Goal: Ask a question

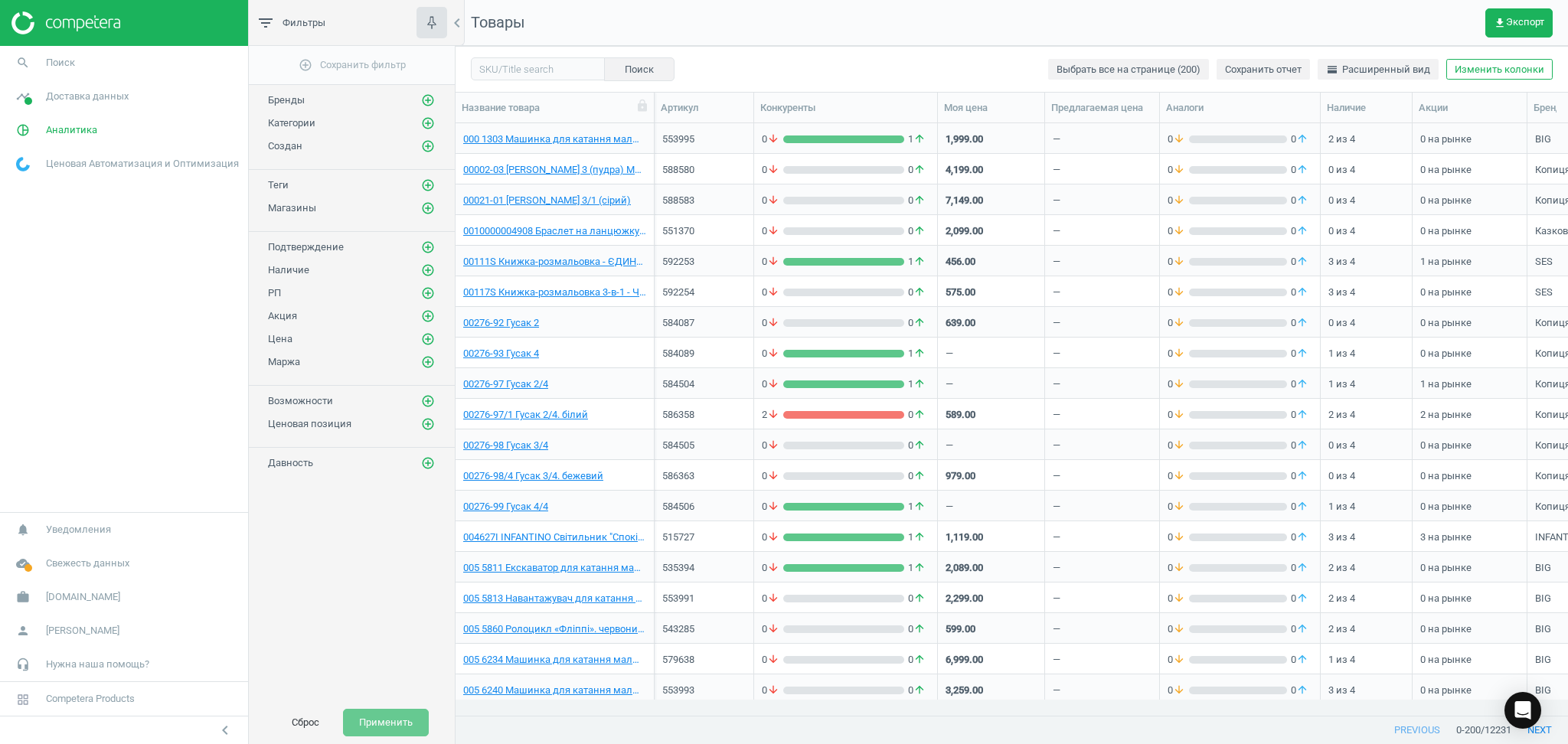
scroll to position [561, 1097]
click at [23, 631] on icon "person" at bounding box center [23, 631] width 29 height 29
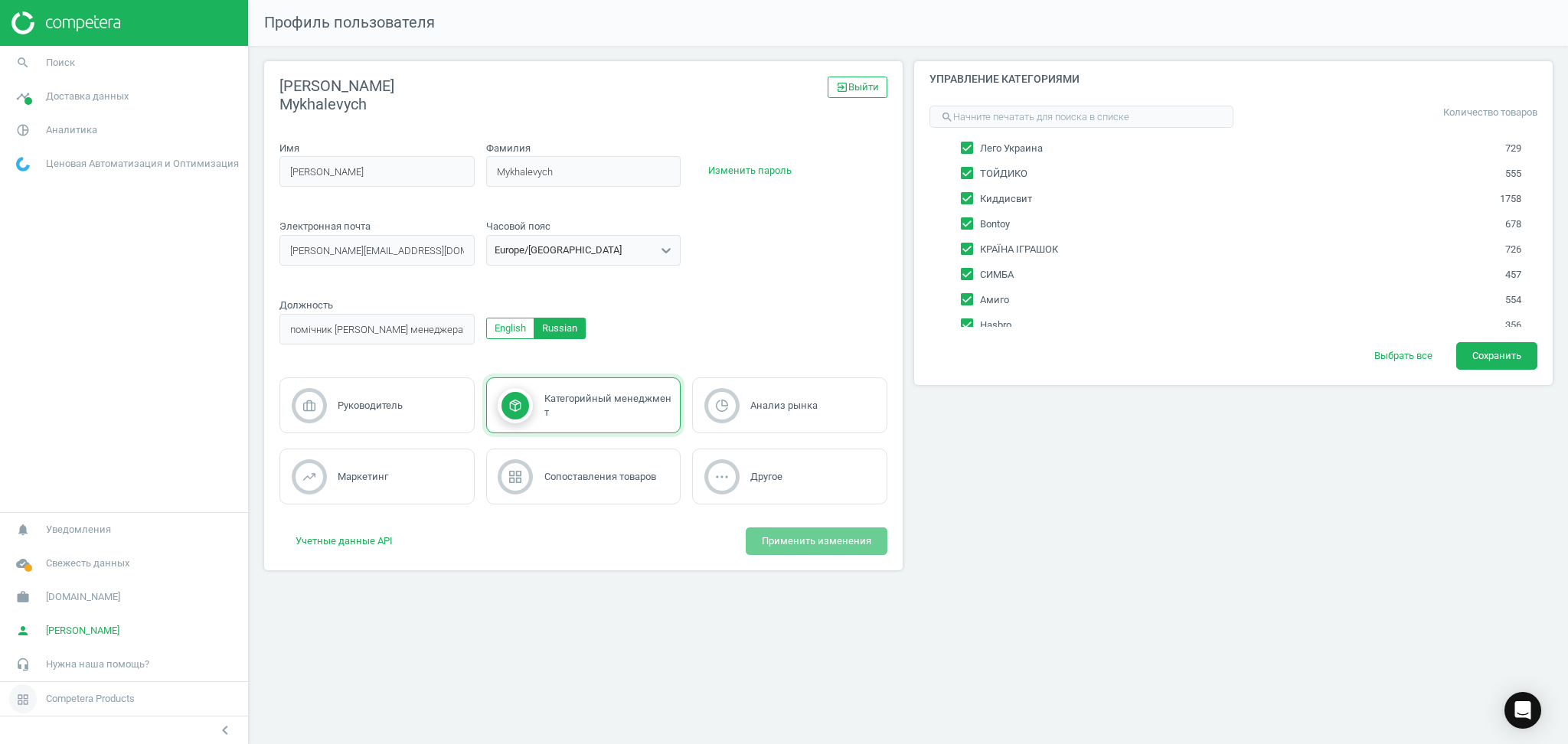
click at [71, 708] on span "Competera Products" at bounding box center [124, 698] width 248 height 34
click at [46, 597] on span "[DOMAIN_NAME]" at bounding box center [83, 597] width 75 height 14
click at [43, 595] on span "Статистика использования" at bounding box center [75, 598] width 117 height 12
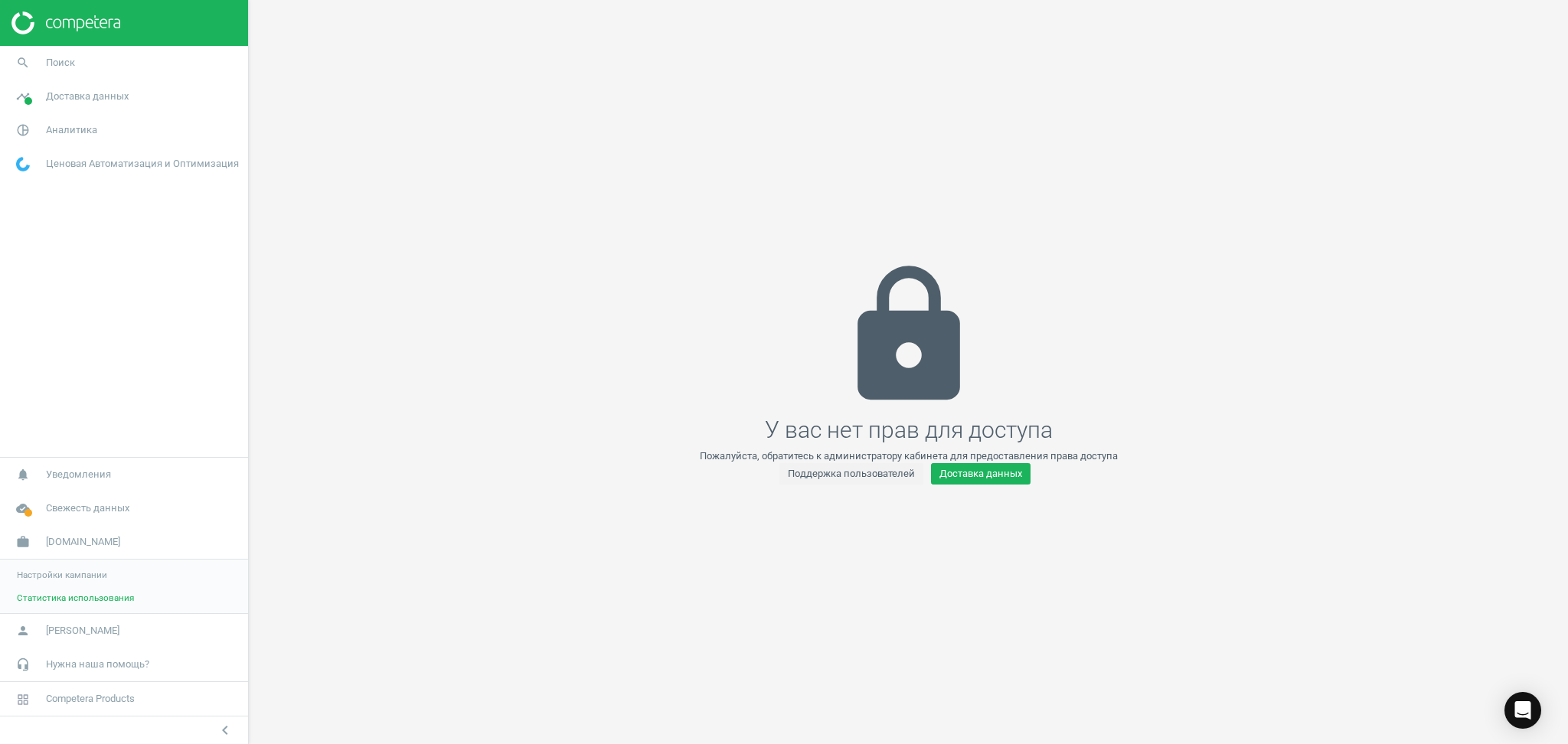
click at [81, 575] on span "Настройки кампании" at bounding box center [62, 575] width 90 height 12
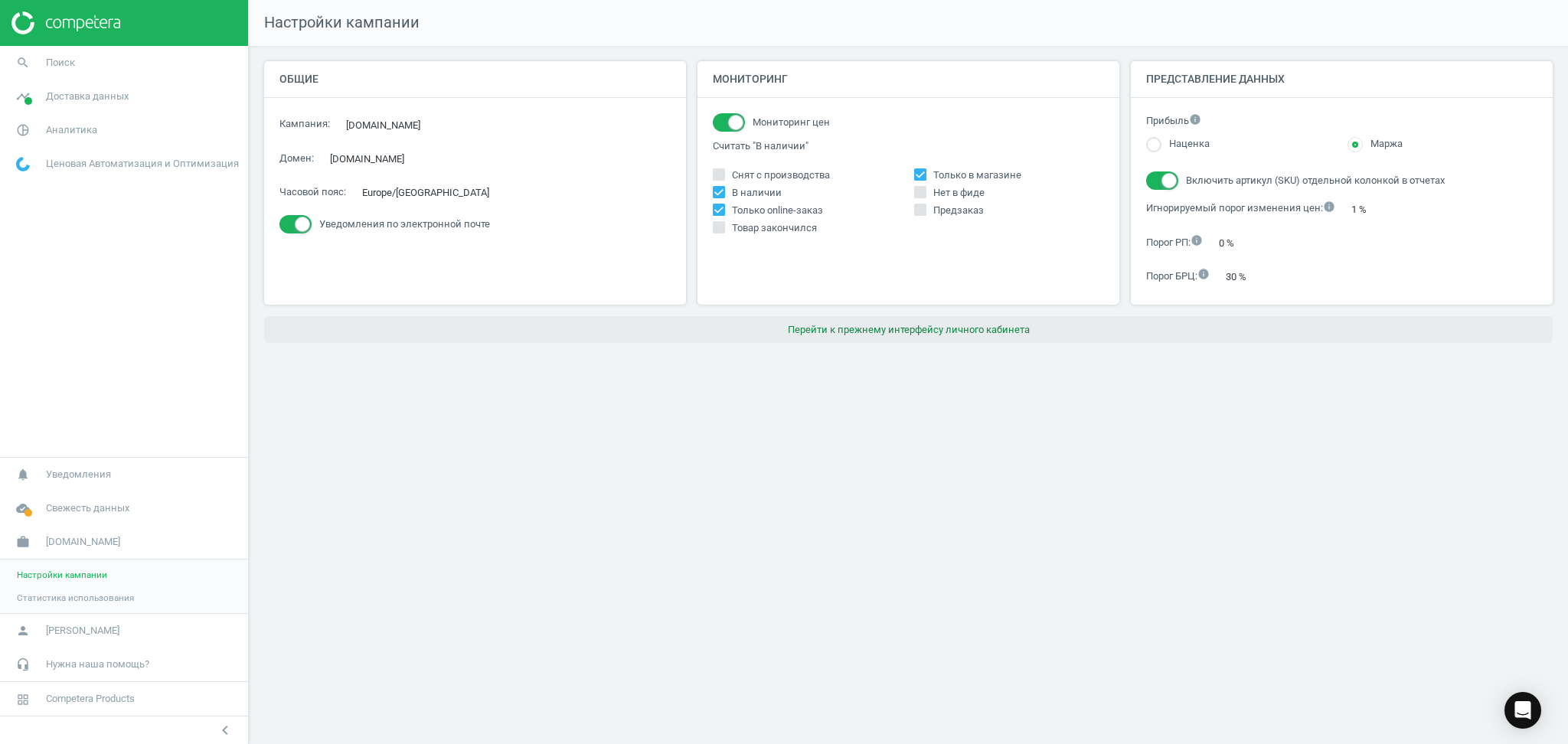
click at [915, 327] on button "Перейти к прежнему интерфейсу личного кабинета" at bounding box center [908, 330] width 1288 height 28
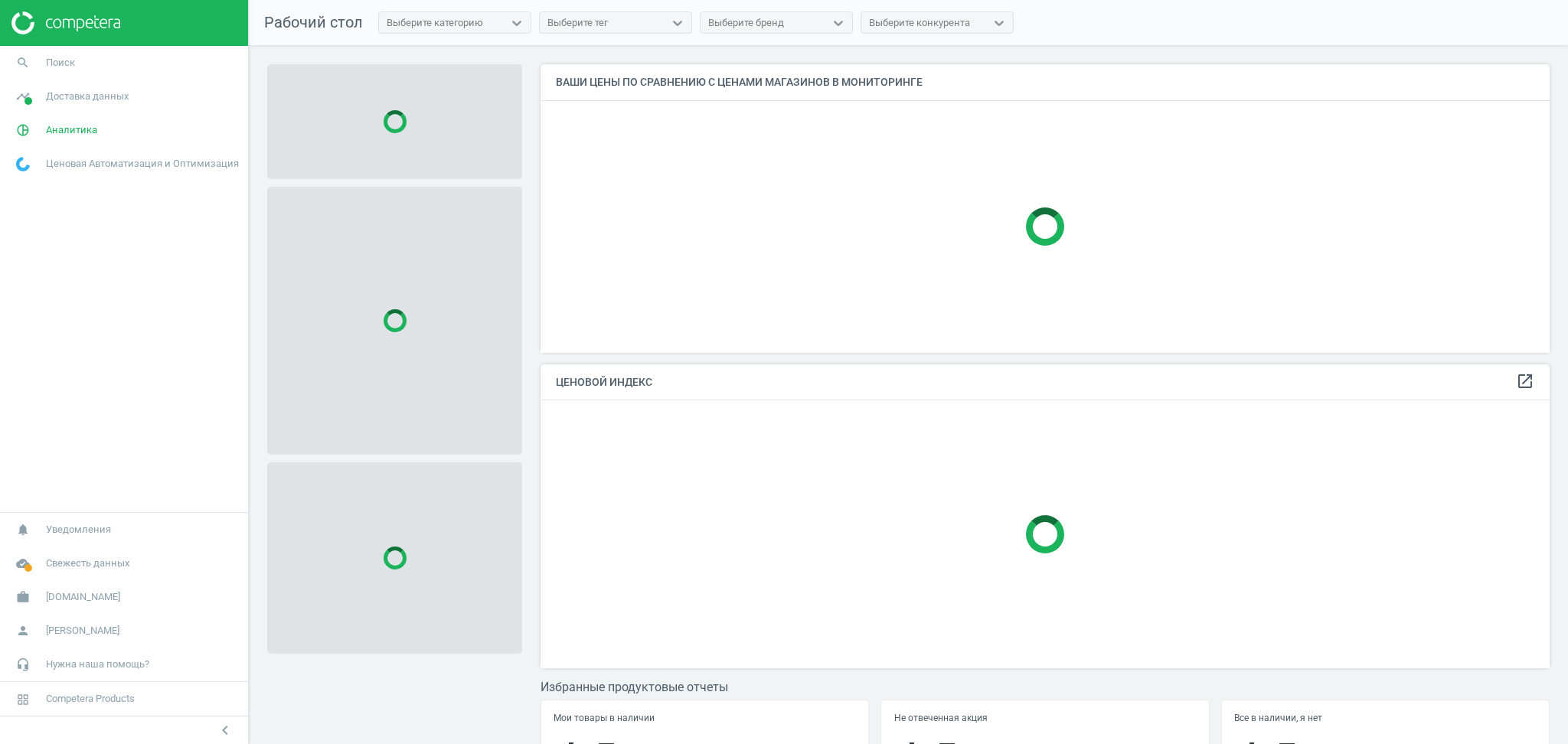
scroll to position [320, 1025]
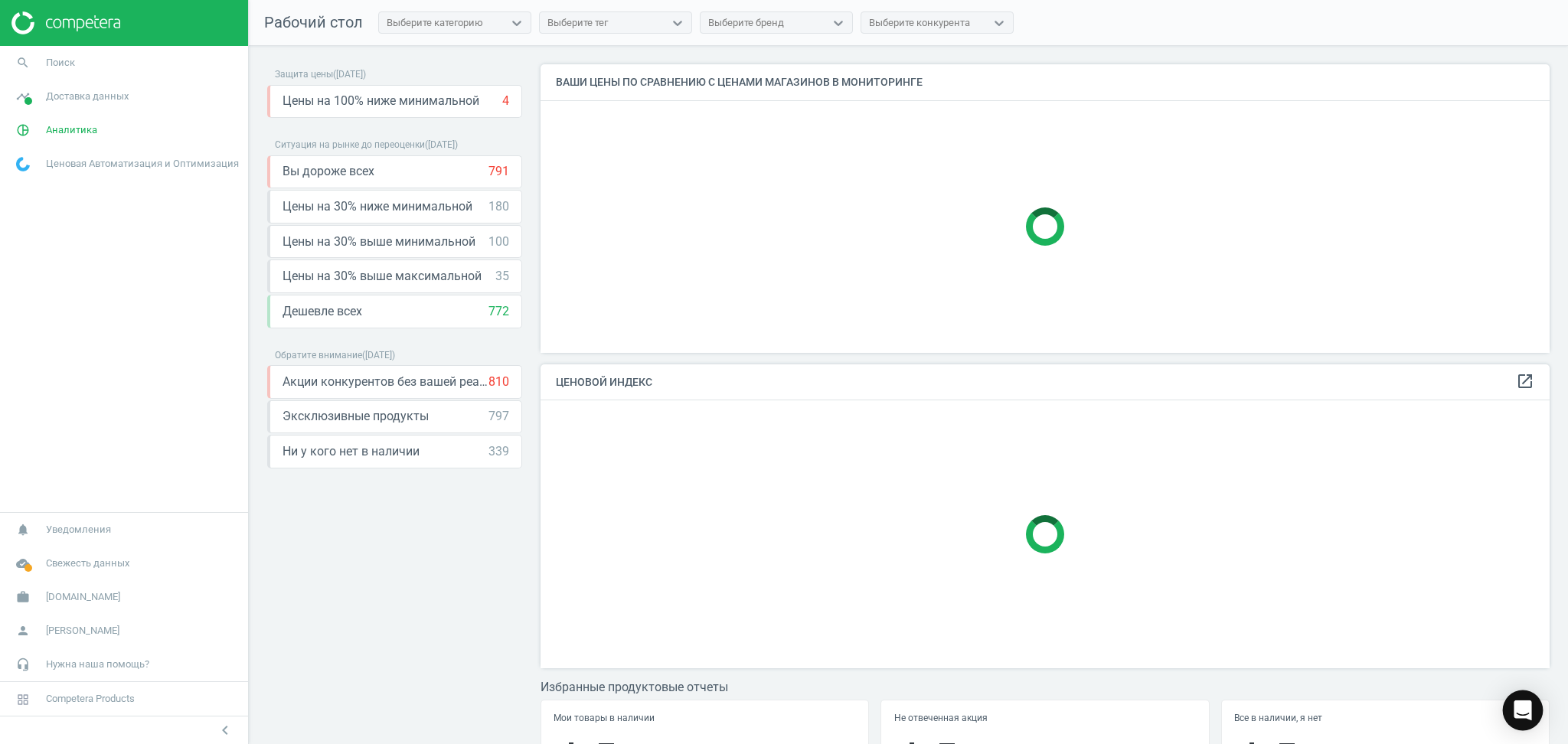
click at [1513, 708] on icon "Open Intercom Messenger" at bounding box center [1522, 710] width 20 height 20
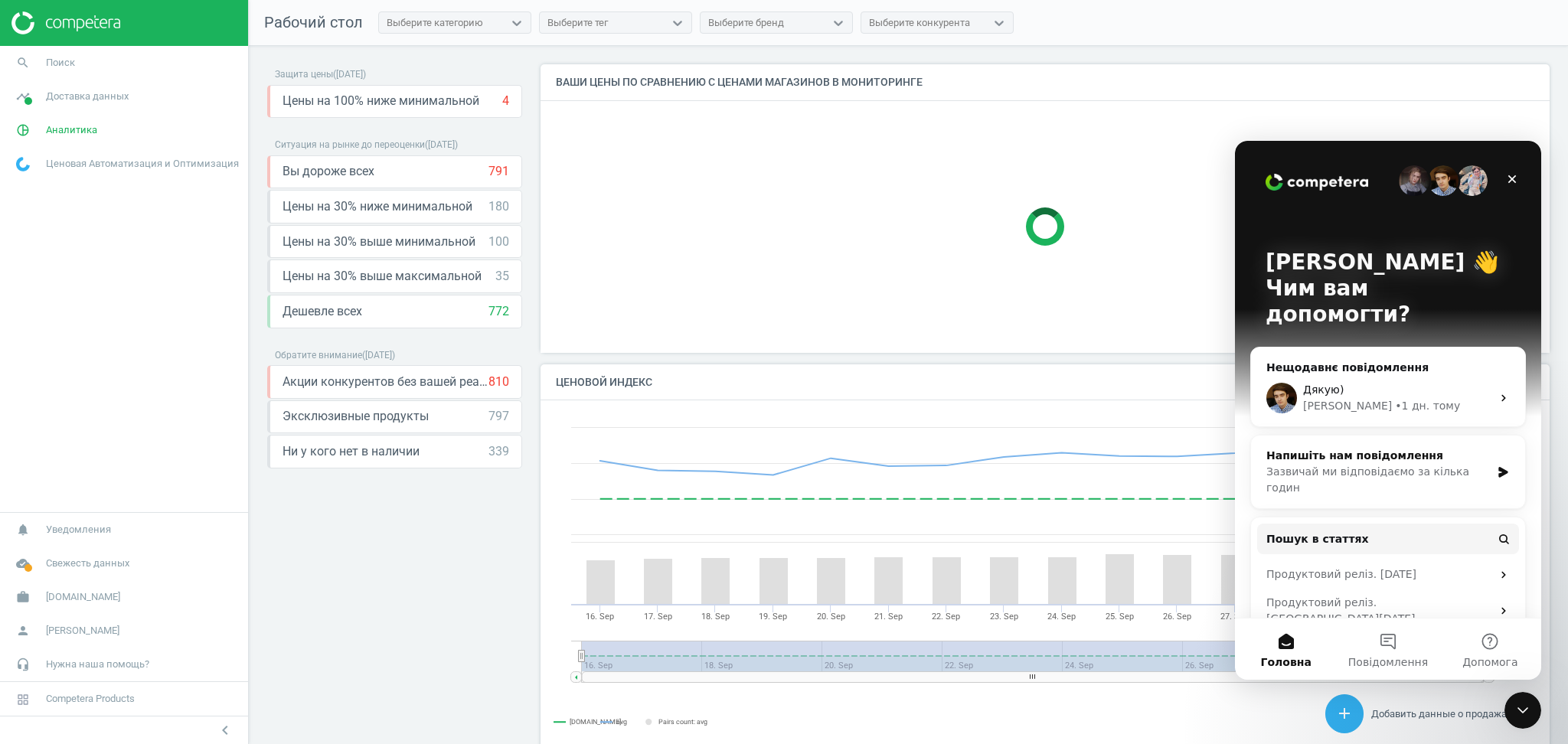
scroll to position [383, 1025]
click at [1352, 382] on div "Дякую)" at bounding box center [1396, 390] width 188 height 16
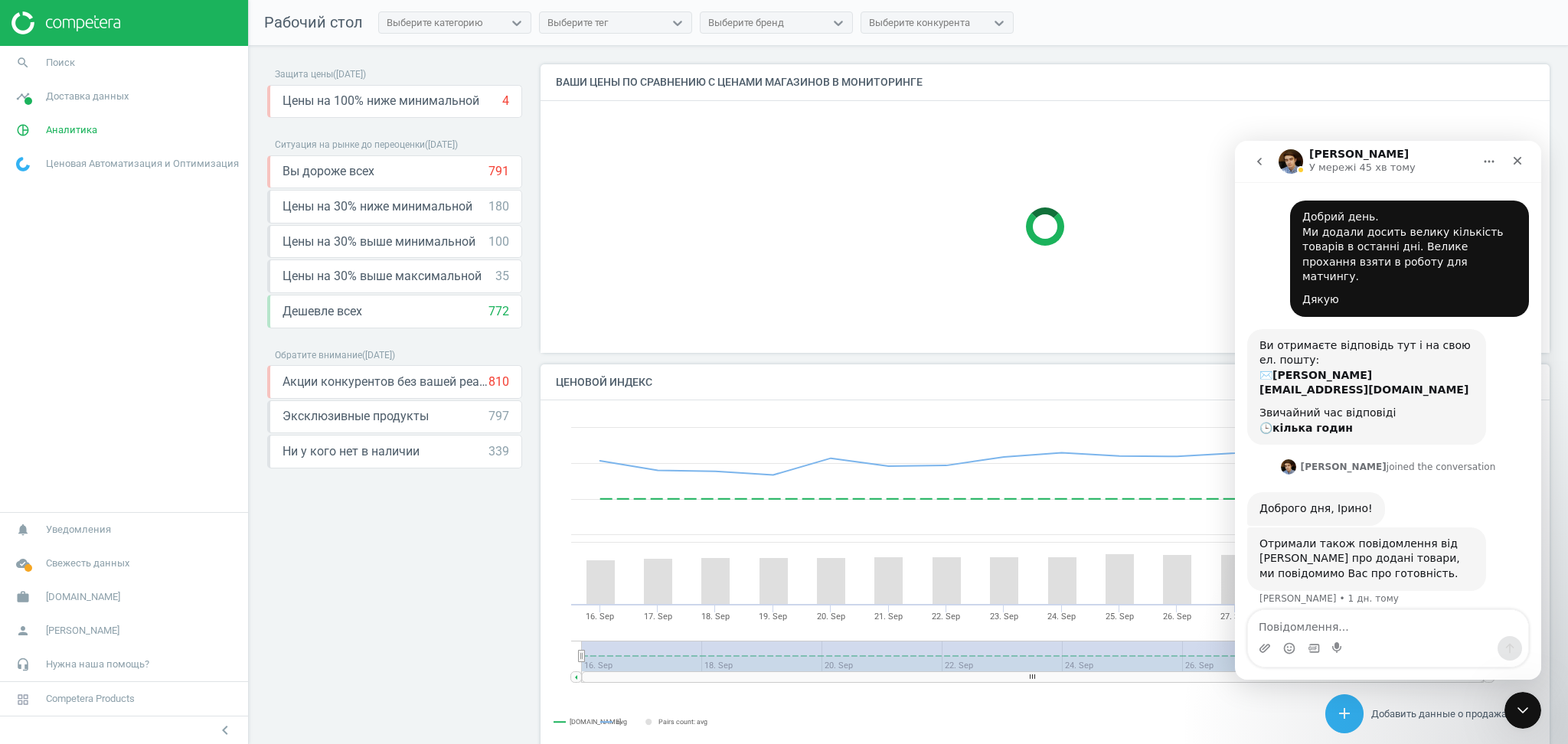
scroll to position [29, 0]
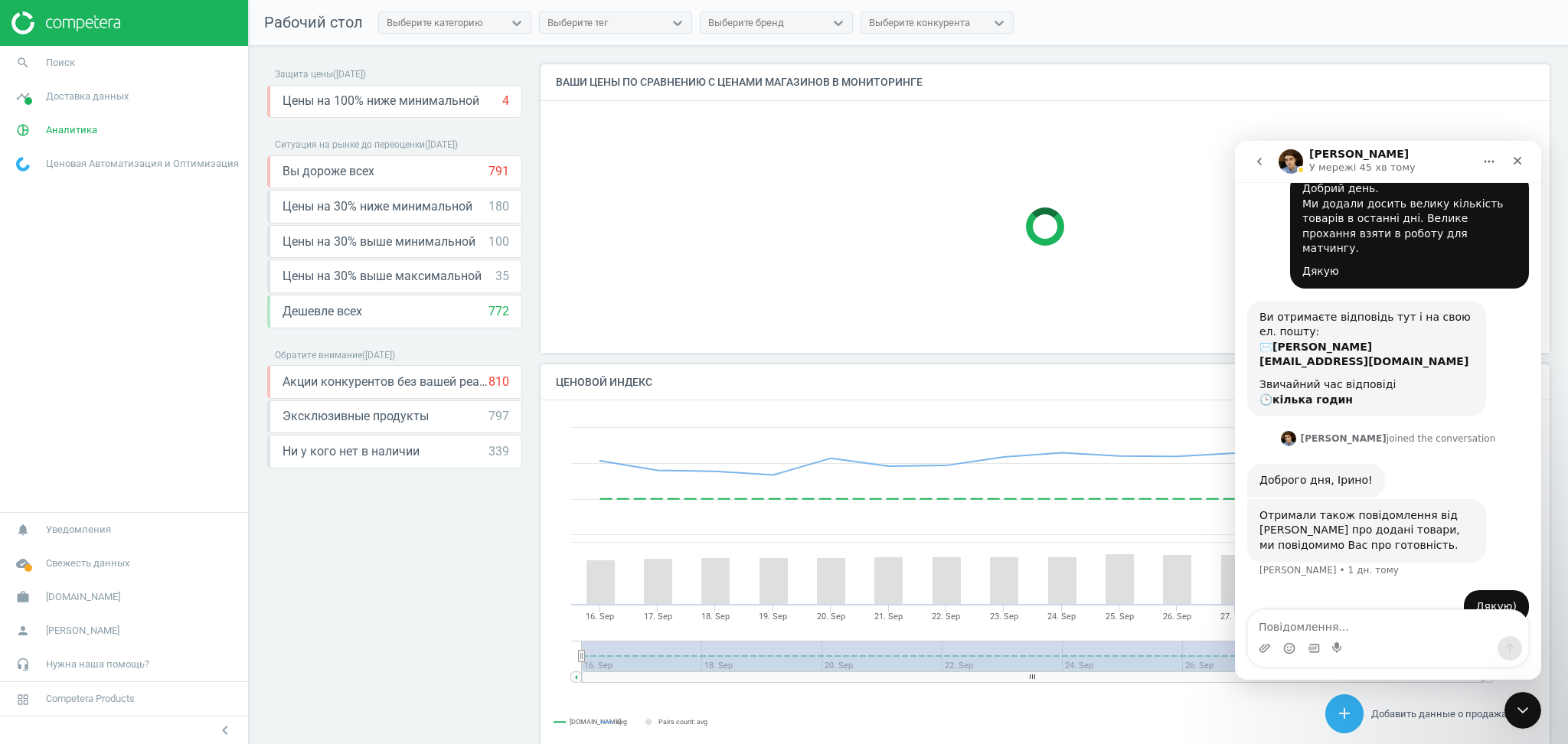
click at [1293, 629] on textarea "Повідомлення..." at bounding box center [1388, 623] width 280 height 26
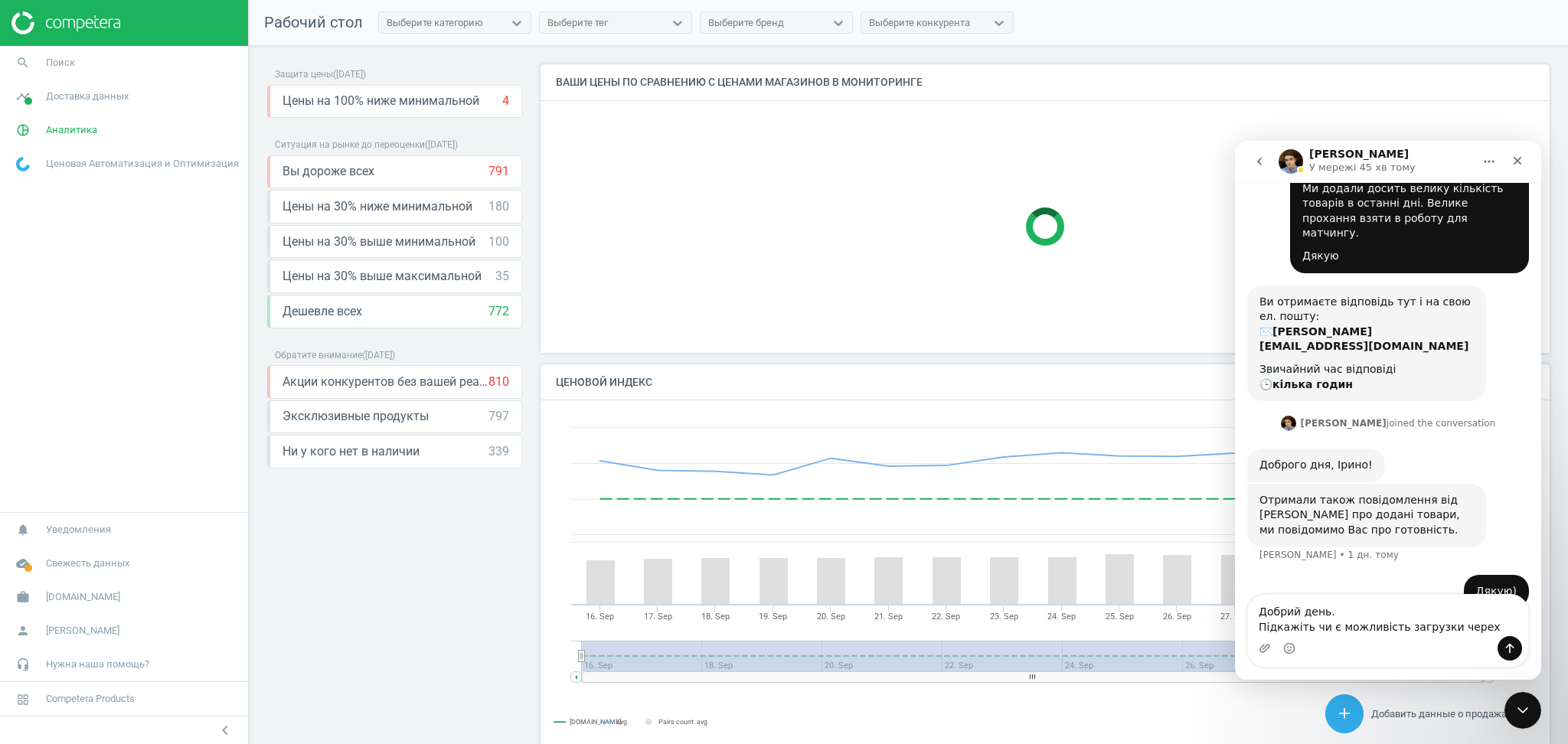
drag, startPoint x: 1392, startPoint y: 625, endPoint x: 1474, endPoint y: 639, distance: 83.2
click at [1474, 639] on div "Добрий день. Підкажіть чи є можливість загрузки черех Добрий день. Підкажіть чи…" at bounding box center [1388, 631] width 280 height 72
click at [1390, 628] on textarea "Добрий день. Підкажіть чи є можливість додати посилання" at bounding box center [1388, 616] width 280 height 42
click at [1488, 623] on textarea "Добрий день. Підкажіть чи є можливість додати посилання" at bounding box center [1388, 616] width 280 height 42
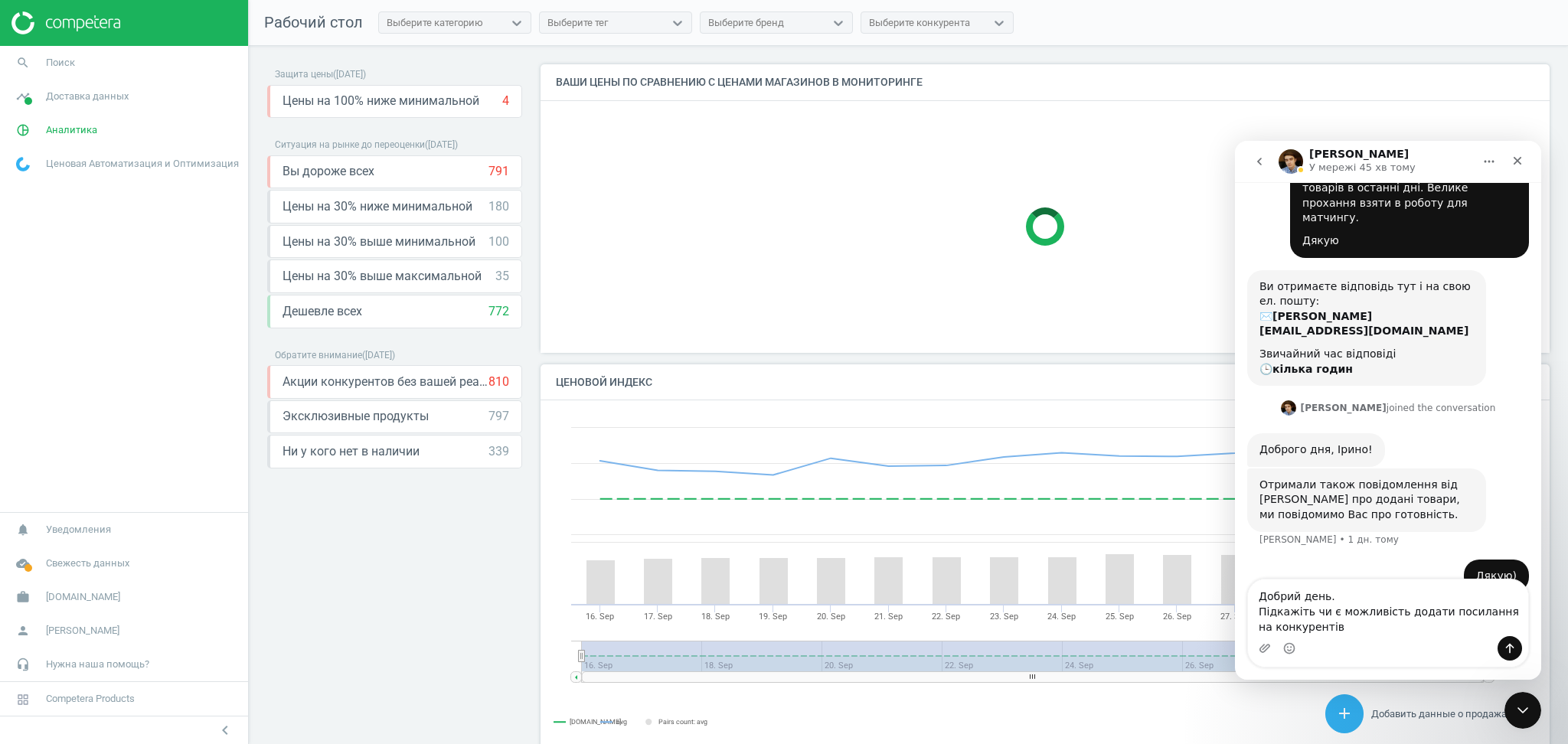
click at [1416, 612] on textarea "Добрий день. Підкажіть чи є можливість додати посилання на конкурентів" at bounding box center [1388, 607] width 280 height 56
click at [1513, 609] on textarea "Добрий день. Підкажіть чи є можливість додавати посилання на конкурентів" at bounding box center [1388, 607] width 280 height 56
click at [1355, 631] on textarea "Добрий день. Підкажіть чи є можливість додавати посилання на товар конкурентів" at bounding box center [1388, 607] width 280 height 56
click at [1262, 609] on textarea "Добрий день. Підкажіть чи є можливість додавати посилання на товар конкурентів,…" at bounding box center [1388, 599] width 280 height 72
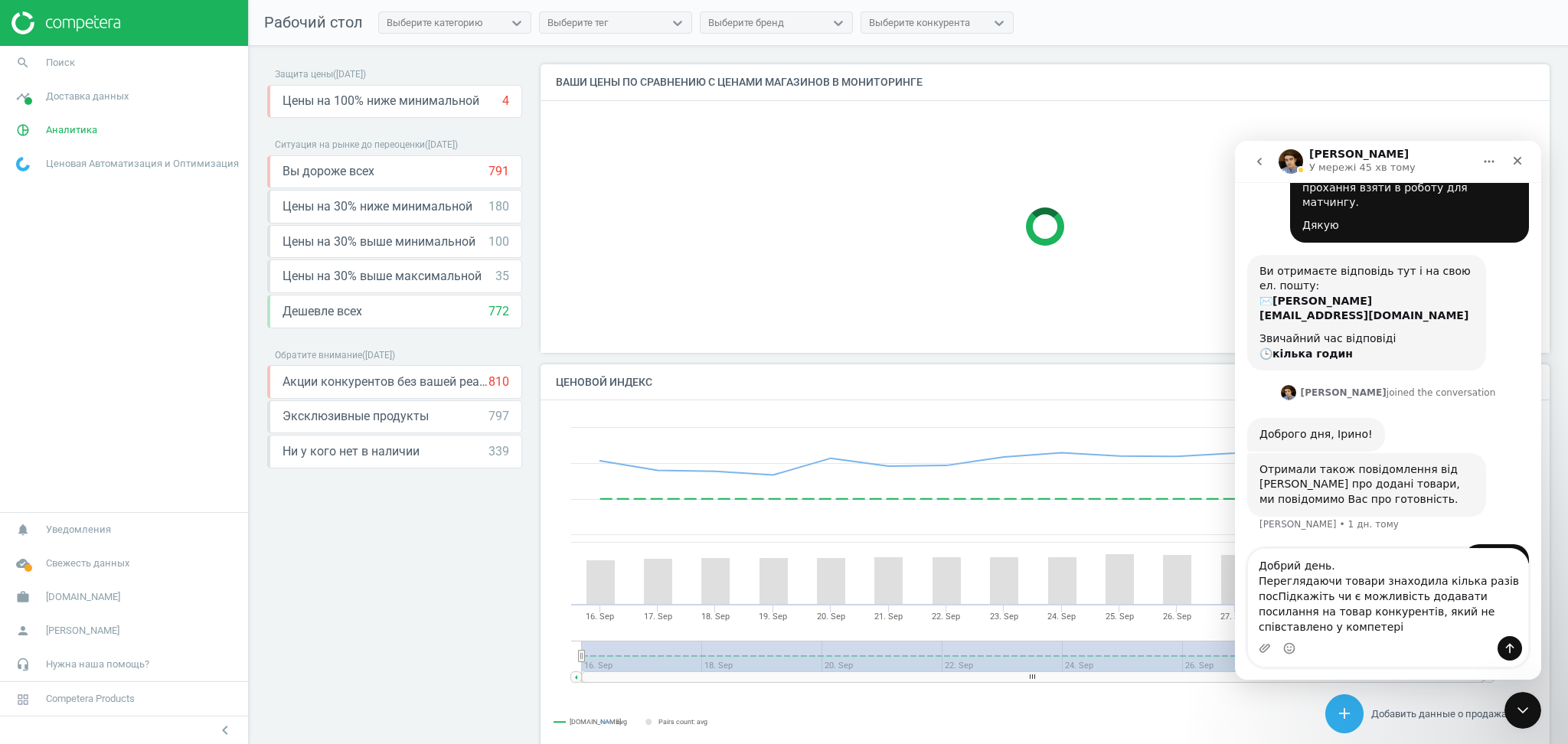
scroll to position [89, 0]
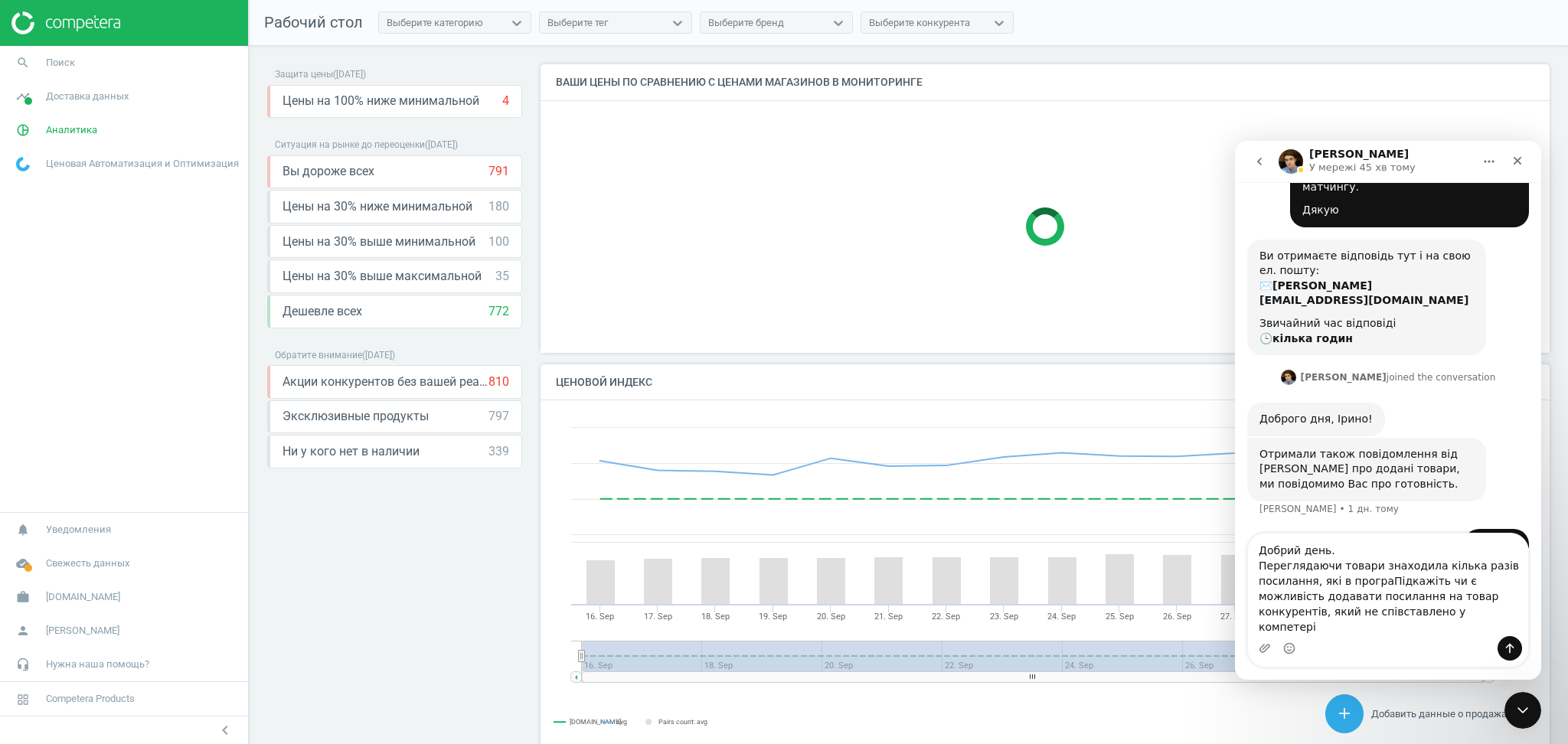
click at [1312, 598] on textarea "Добрий день. Переглядаючи товари знаходила кілька разів посилання, які в програ…" at bounding box center [1388, 585] width 280 height 102
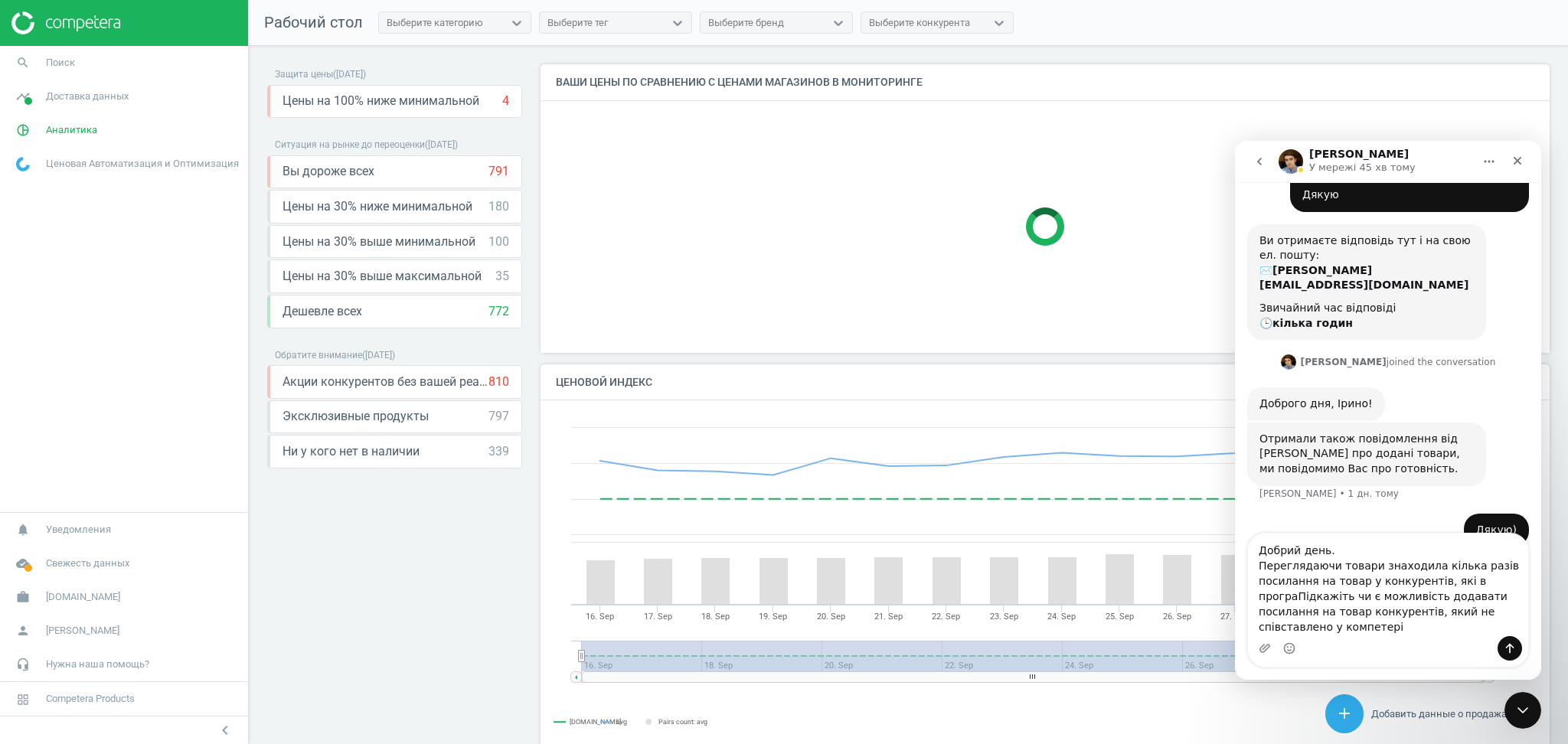
click at [1293, 597] on textarea "Добрий день. Переглядаючи товари знаходила кілька разів посилання на товар у ко…" at bounding box center [1388, 585] width 280 height 102
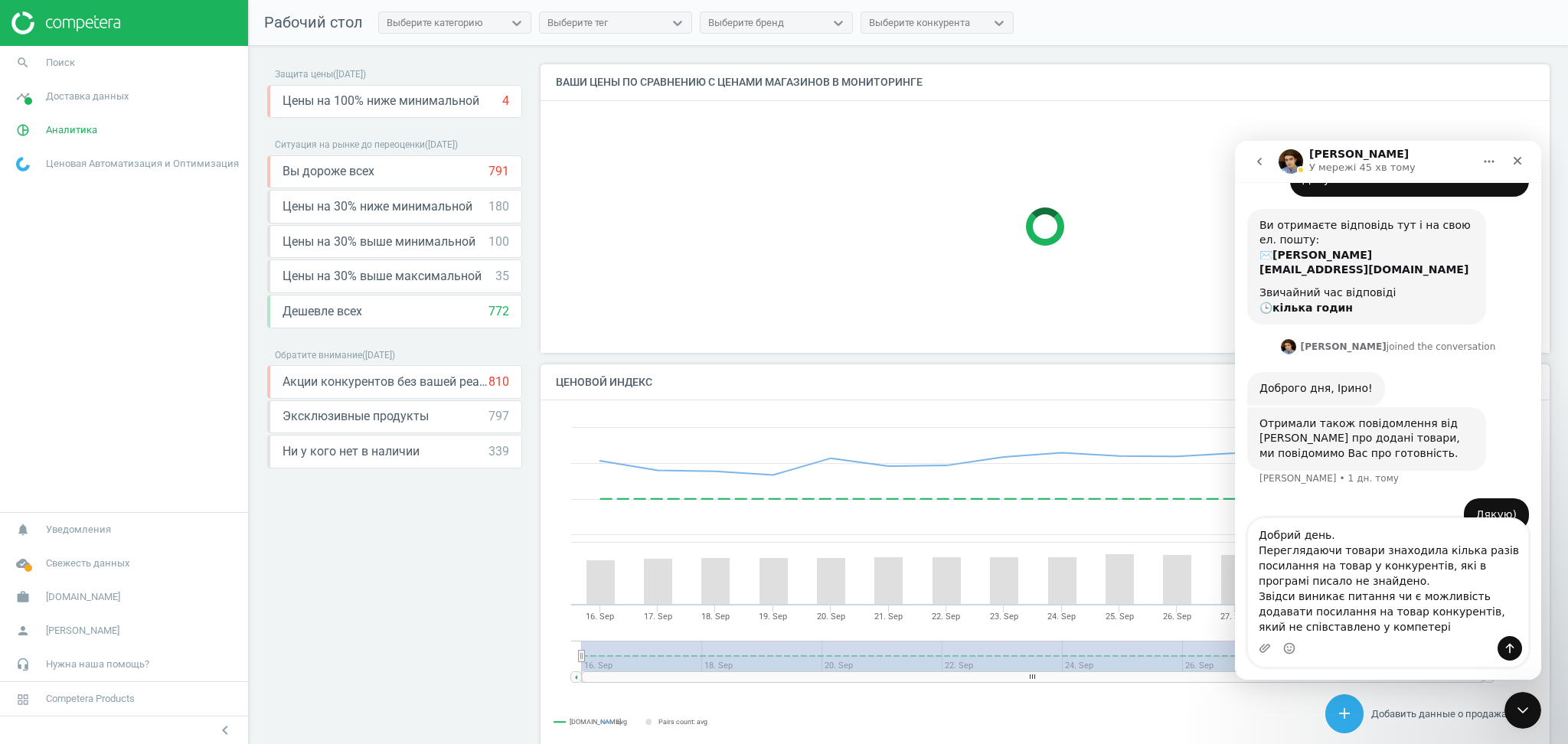
drag, startPoint x: 1460, startPoint y: 598, endPoint x: 1455, endPoint y: 633, distance: 35.4
click at [1455, 633] on textarea "Добрий день. Переглядаючи товари знаходила кілька разів посилання на товар у ко…" at bounding box center [1388, 577] width 280 height 118
click at [1280, 624] on textarea "Добрий день. Переглядаючи товари знаходила кілька разів посилання на товар у ко…" at bounding box center [1388, 577] width 280 height 118
click at [1351, 623] on textarea "Добрий день. Переглядаючи товари знаходила кілька разів посилання на товар у ко…" at bounding box center [1388, 577] width 280 height 118
click at [1390, 610] on textarea "Добрий день. Переглядаючи товари знаходила кілька разів посилання на товар у ко…" at bounding box center [1388, 577] width 280 height 118
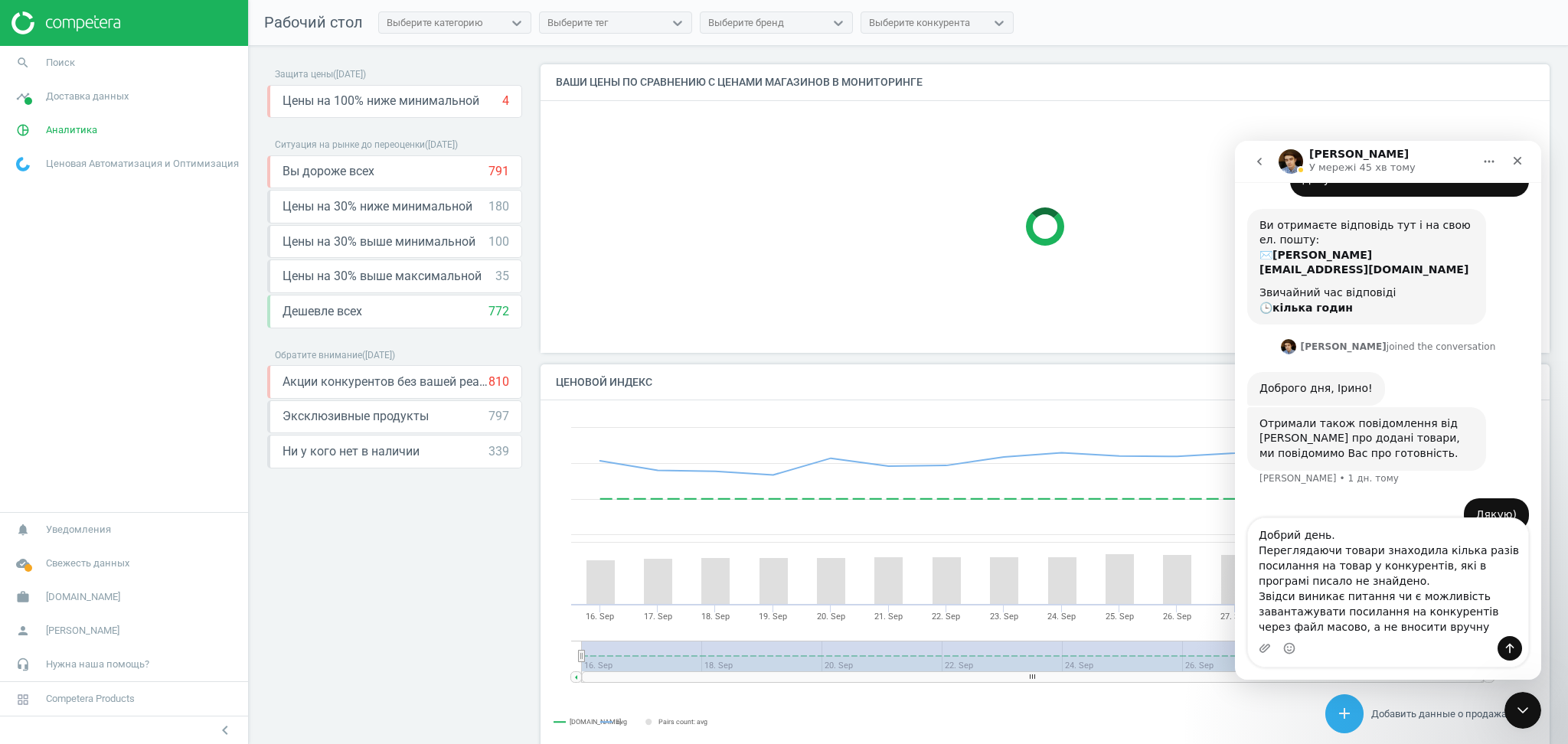
click at [1415, 629] on textarea "Добрий день. Переглядаючи товари знаходила кілька разів посилання на товар у ко…" at bounding box center [1388, 577] width 280 height 118
type textarea "Добрий день. Переглядаючи товари знаходила кілька разів посилання на товар у ко…"
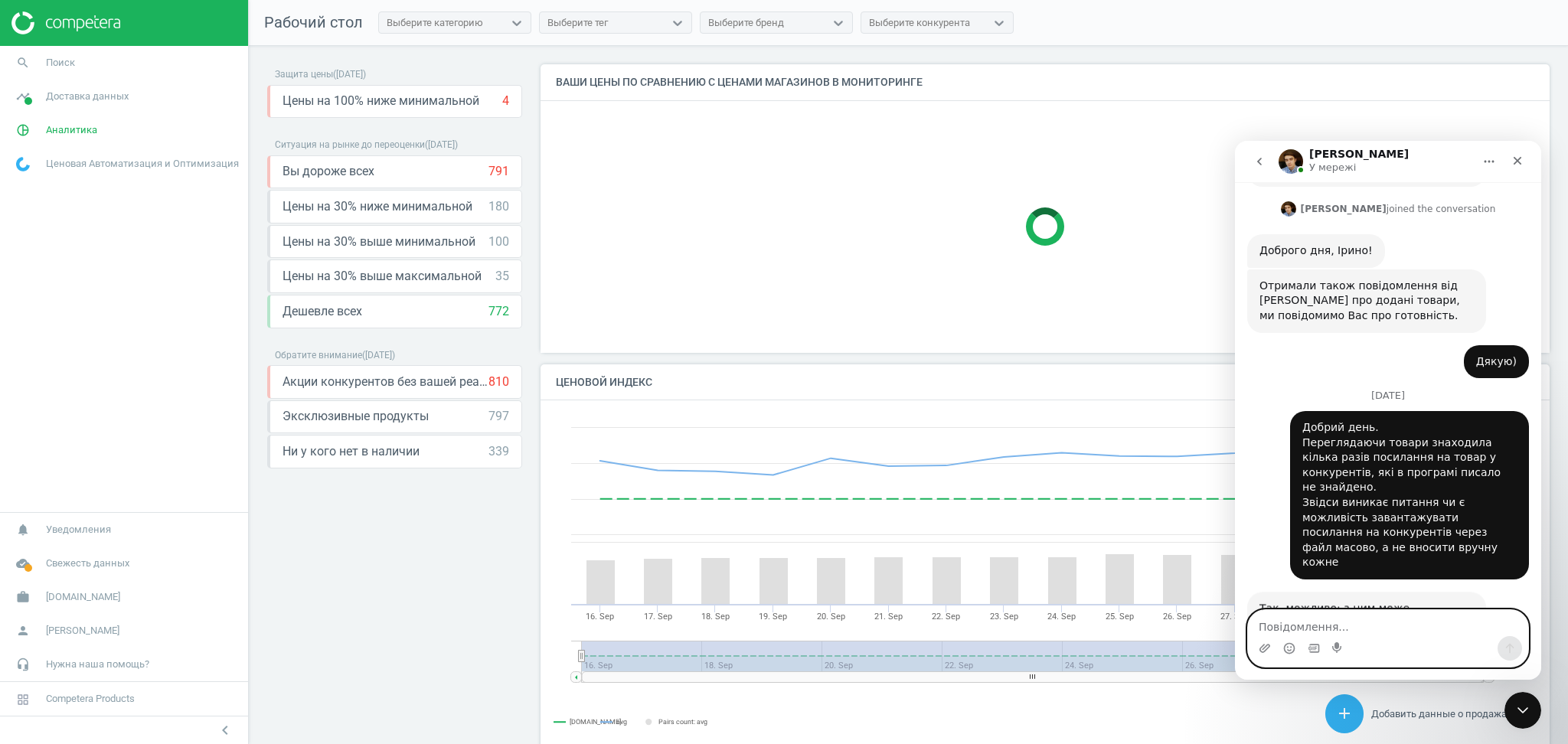
scroll to position [326, 0]
